Goal: Information Seeking & Learning: Learn about a topic

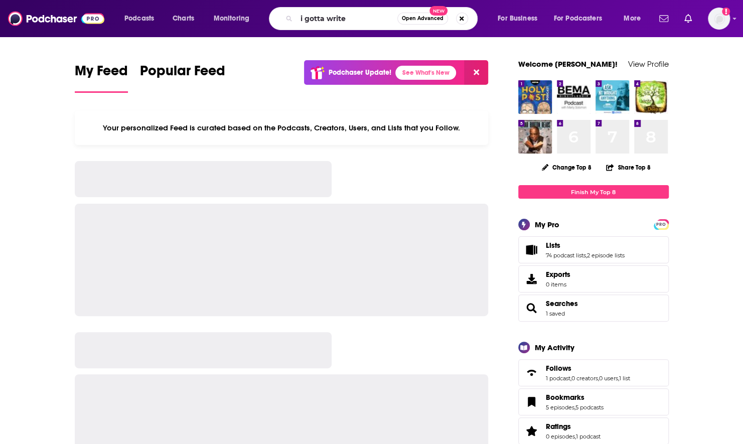
type input "i gotta write"
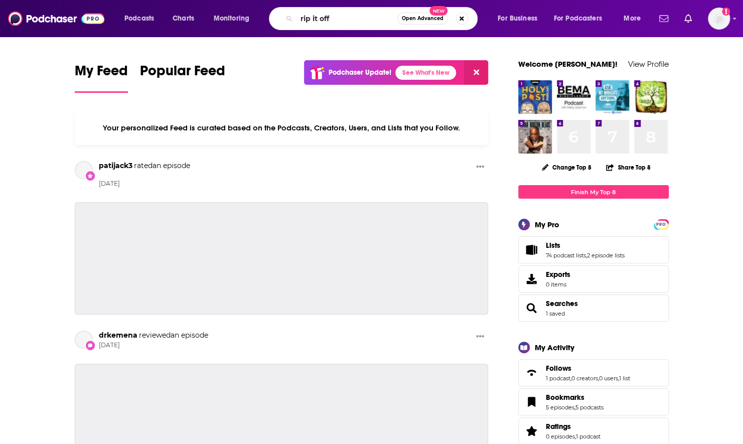
type input "rip it off"
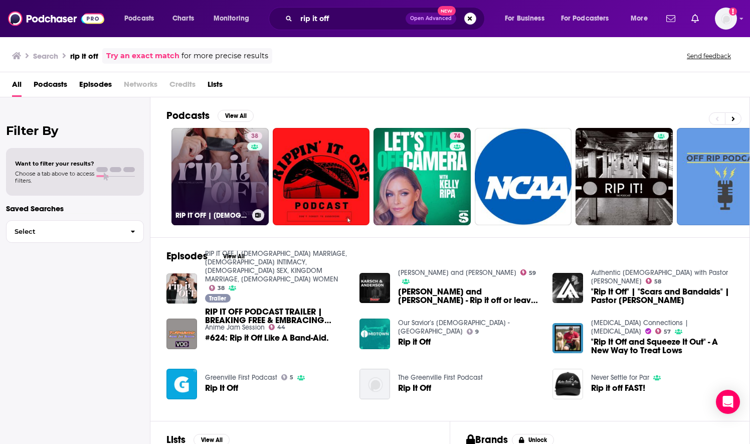
click at [232, 169] on link "38 RIP IT OFF | CHRISTIAN MARRIAGE, BIBLICAL INTIMACY, CHRISTIAN SEX, KINGDOM M…" at bounding box center [219, 176] width 97 height 97
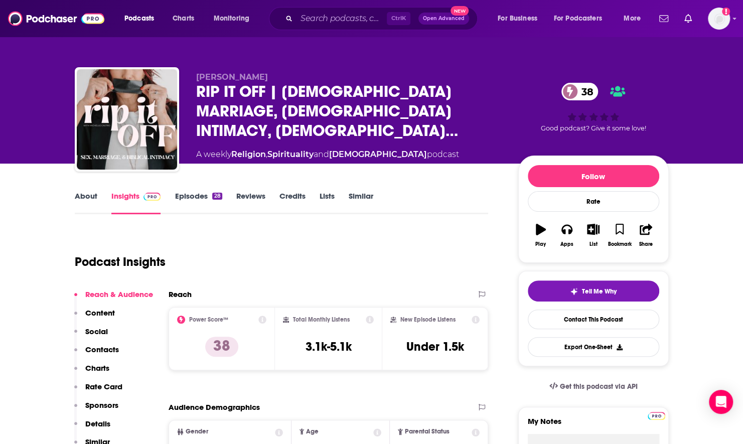
click at [86, 206] on link "About" at bounding box center [86, 202] width 23 height 23
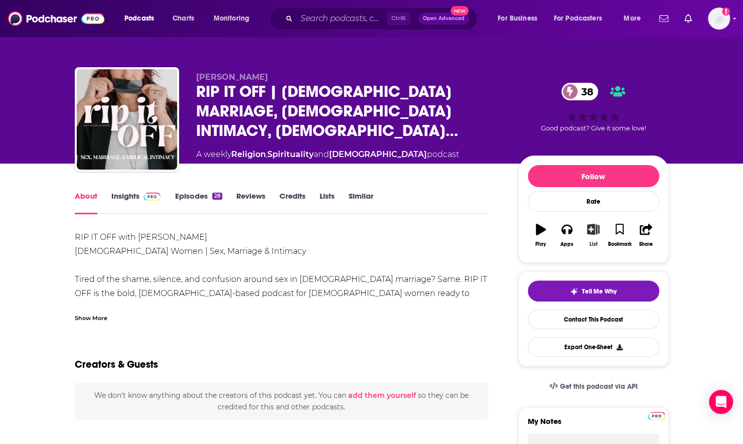
click at [590, 231] on icon "button" at bounding box center [593, 229] width 13 height 11
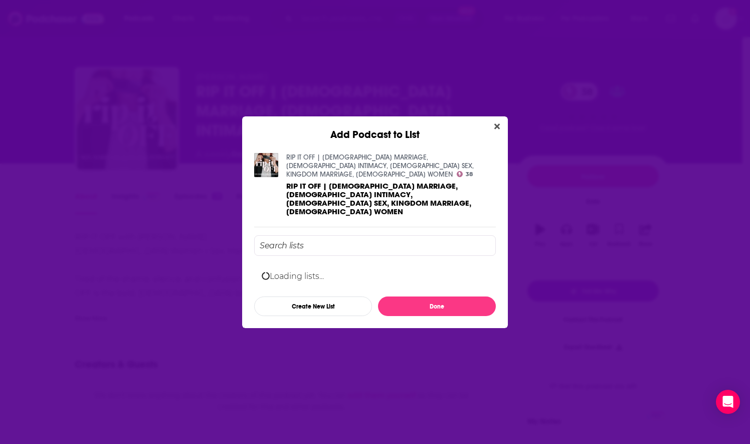
click at [356, 235] on input "Add Podcast To List" at bounding box center [375, 245] width 242 height 21
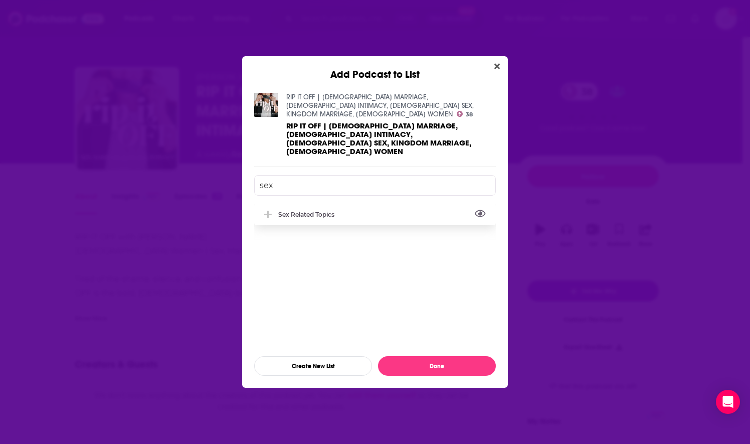
click at [333, 211] on div "Sex Related Topics" at bounding box center [309, 215] width 62 height 8
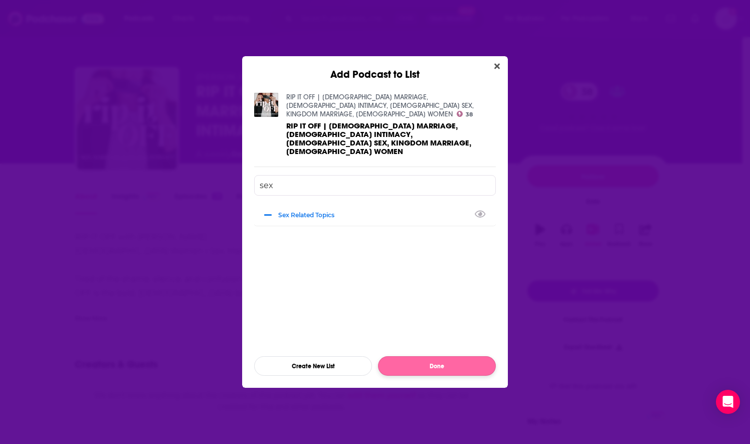
type input "sex"
click at [463, 356] on button "Done" at bounding box center [437, 366] width 118 height 20
